Goal: Complete application form

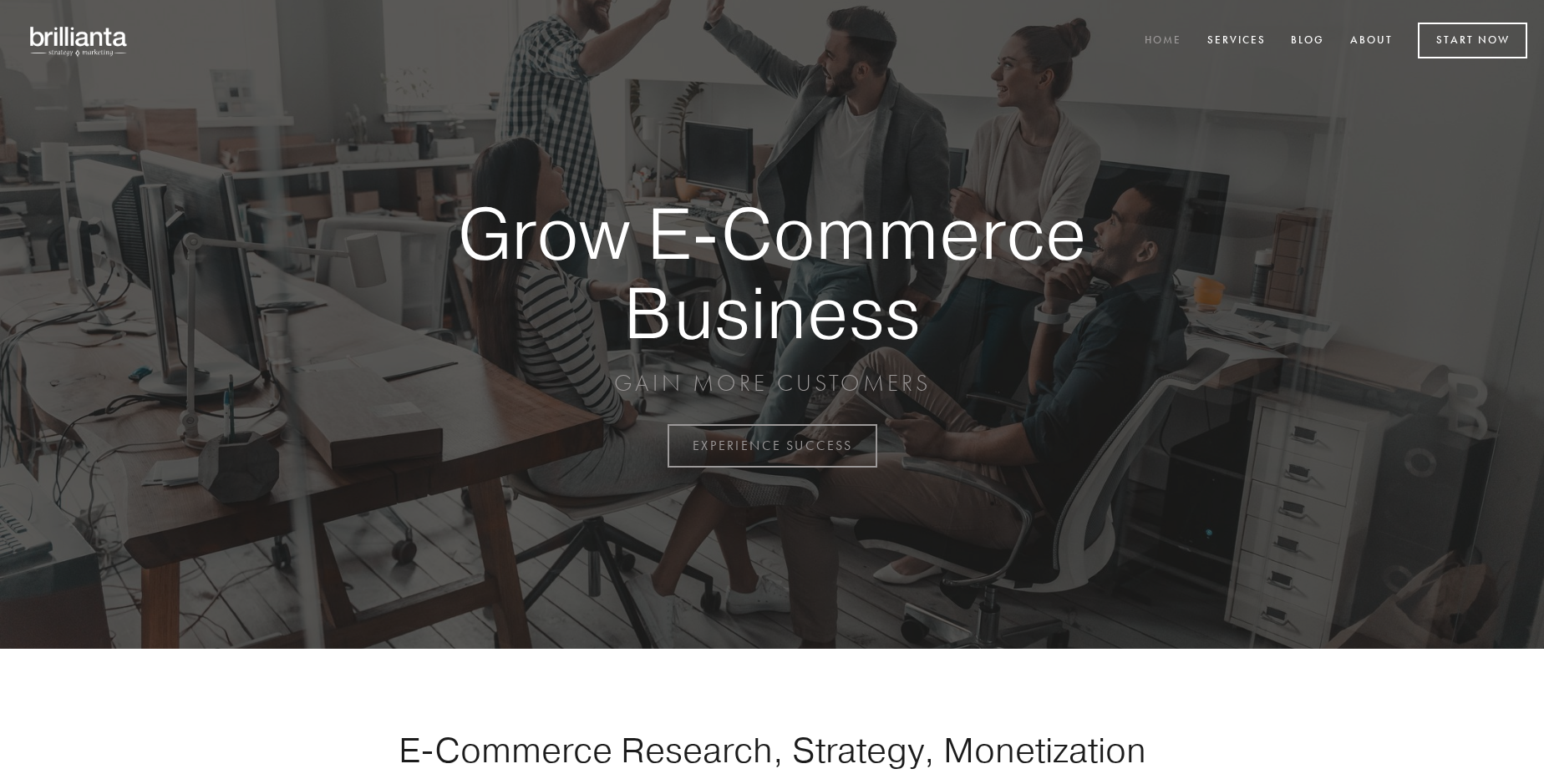
scroll to position [4378, 0]
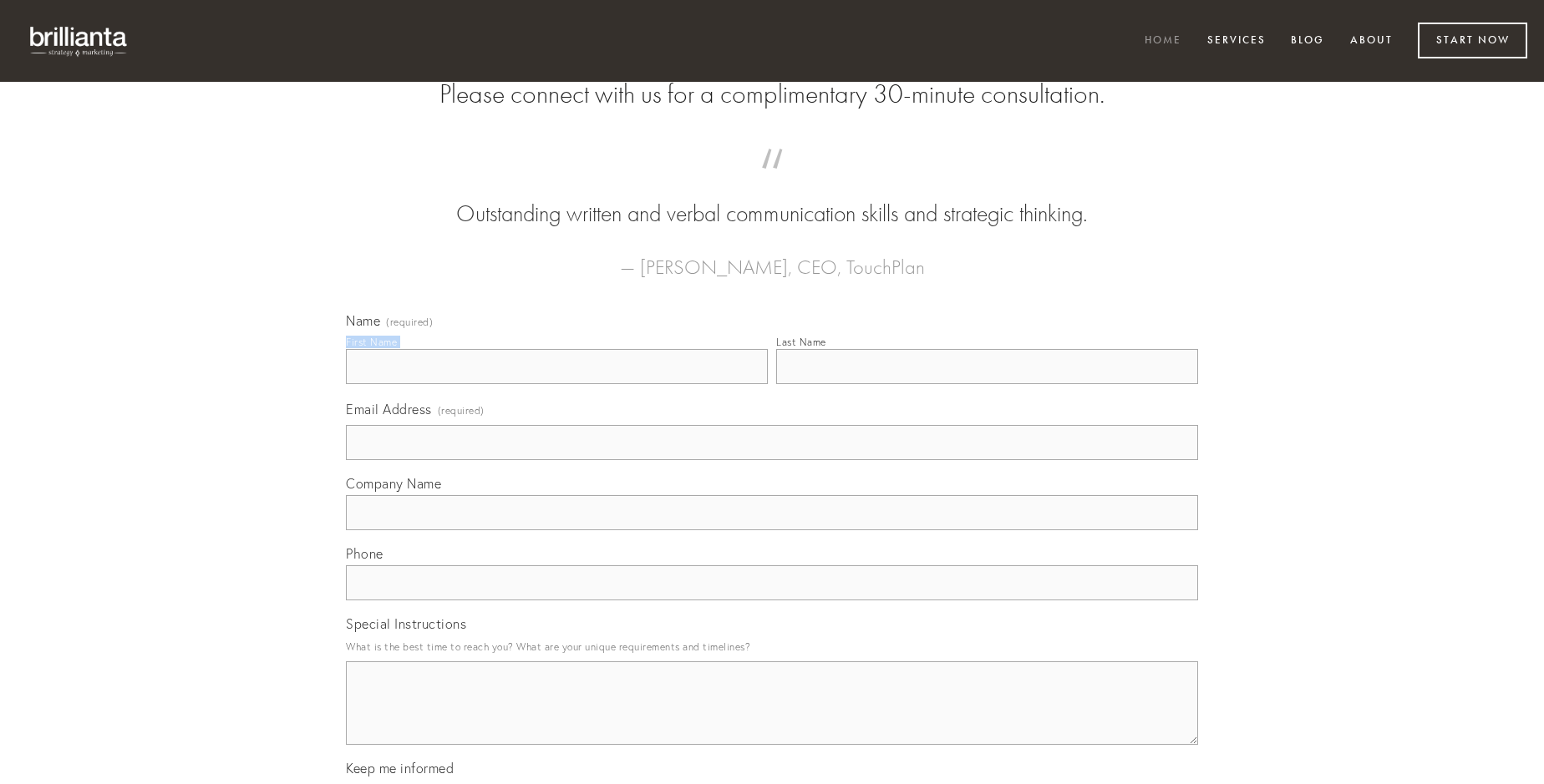
type input "[PERSON_NAME]"
click at [986, 384] on input "Last Name" at bounding box center [986, 366] width 422 height 35
type input "[PERSON_NAME]"
click at [772, 460] on input "Email Address (required)" at bounding box center [772, 442] width 853 height 35
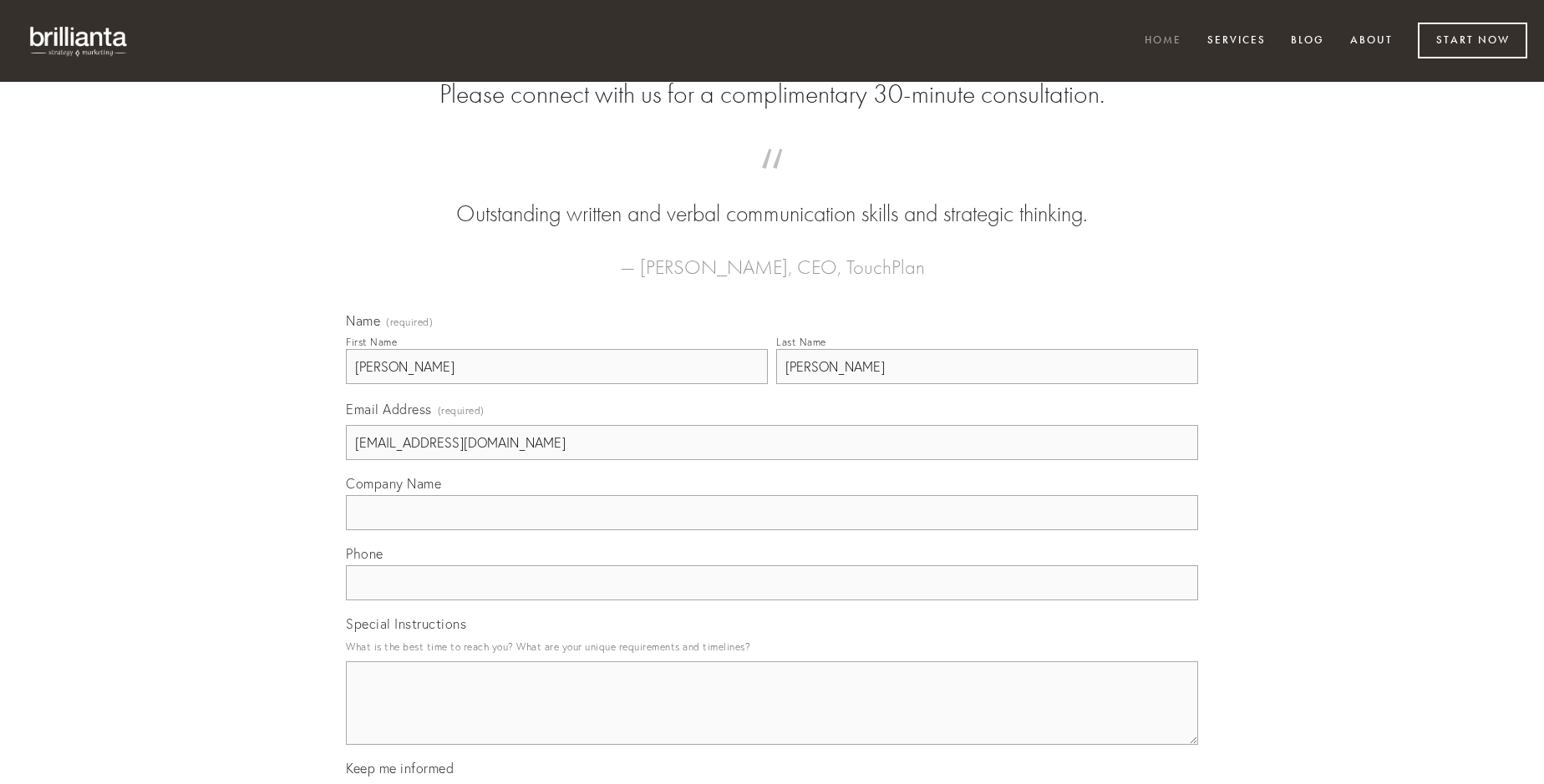
type input "[EMAIL_ADDRESS][DOMAIN_NAME]"
click at [772, 530] on input "Company Name" at bounding box center [772, 512] width 853 height 35
type input "demens"
click at [772, 601] on input "text" at bounding box center [772, 582] width 853 height 35
click at [772, 718] on textarea "Special Instructions" at bounding box center [772, 703] width 853 height 84
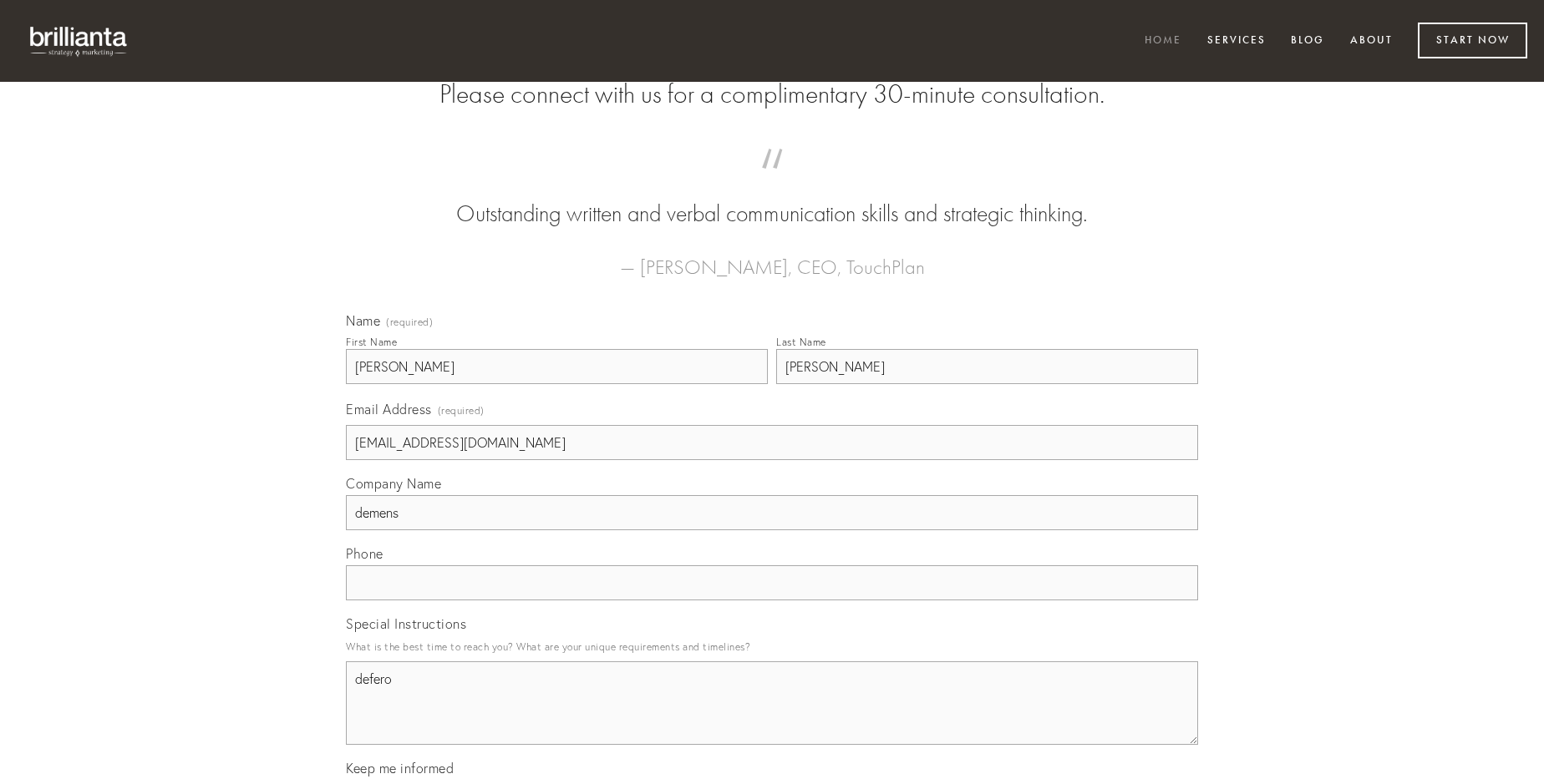
type textarea "defero"
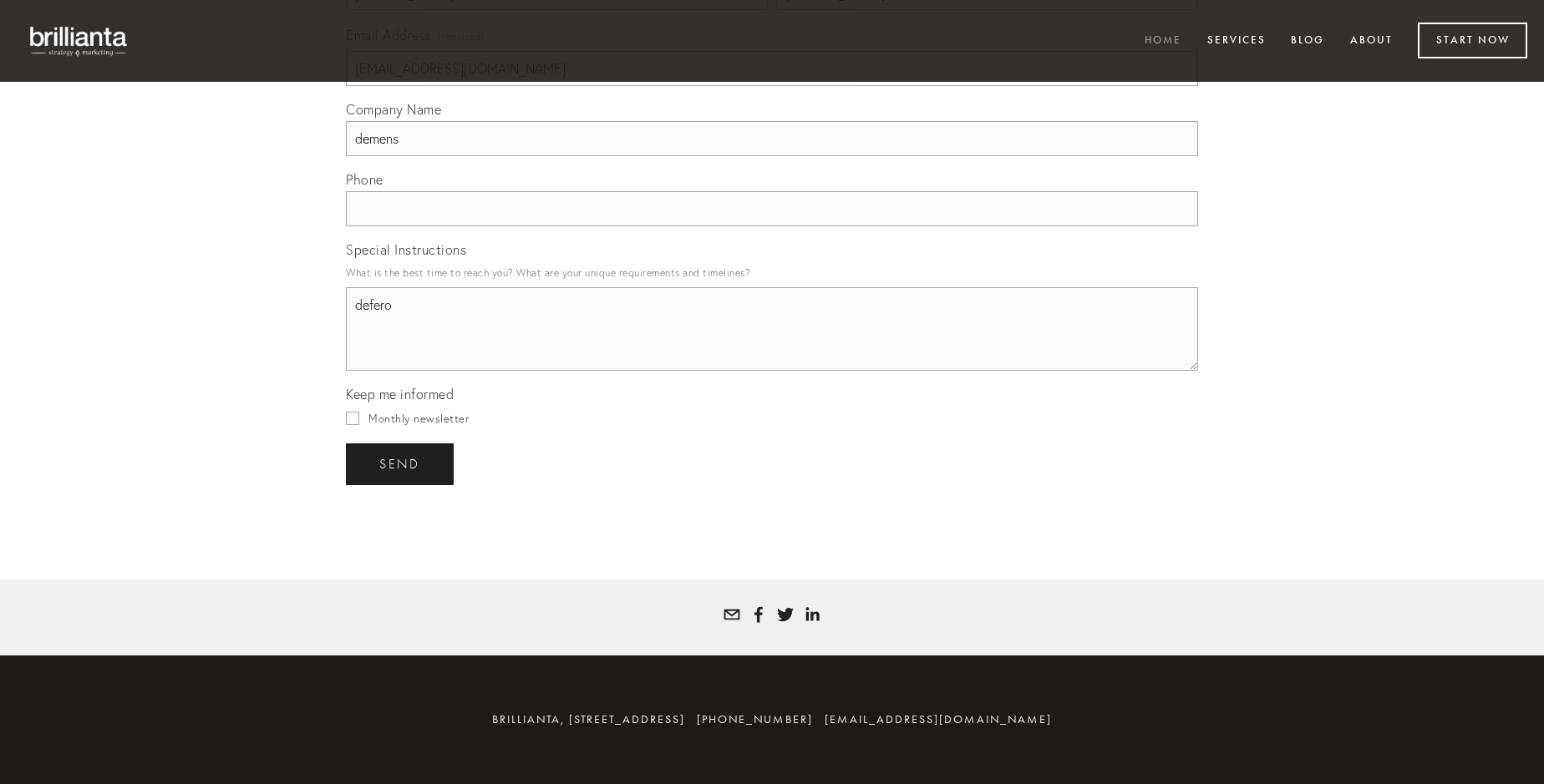
click at [401, 464] on span "send" at bounding box center [400, 464] width 41 height 15
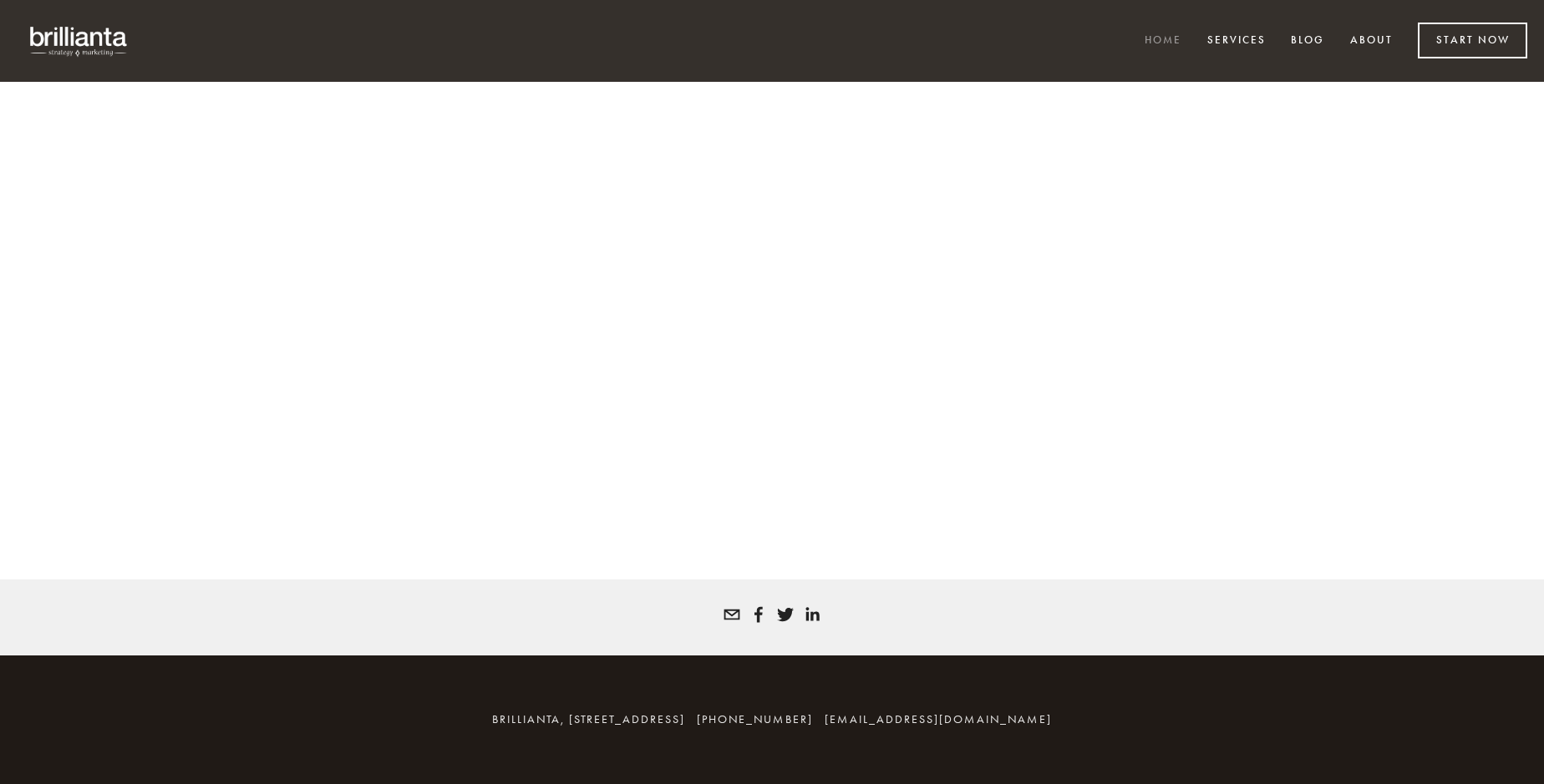
scroll to position [4355, 0]
